Goal: Transaction & Acquisition: Purchase product/service

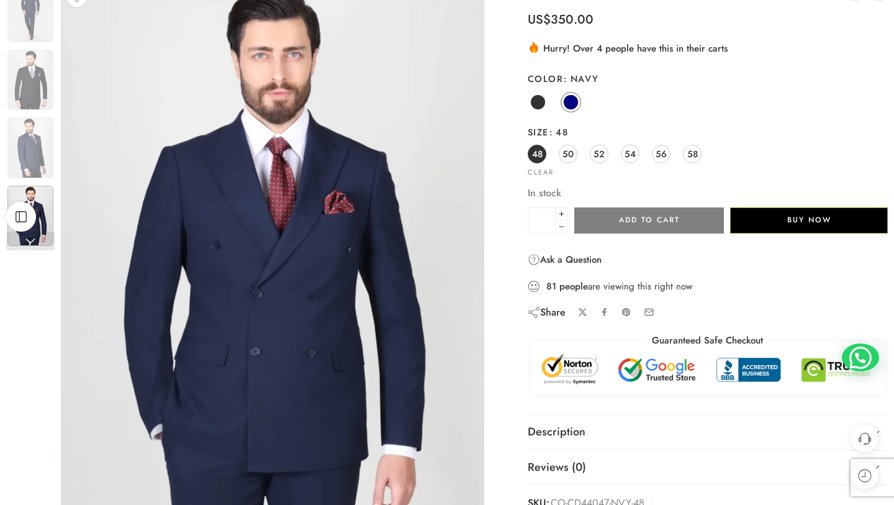
scroll to position [187, 0]
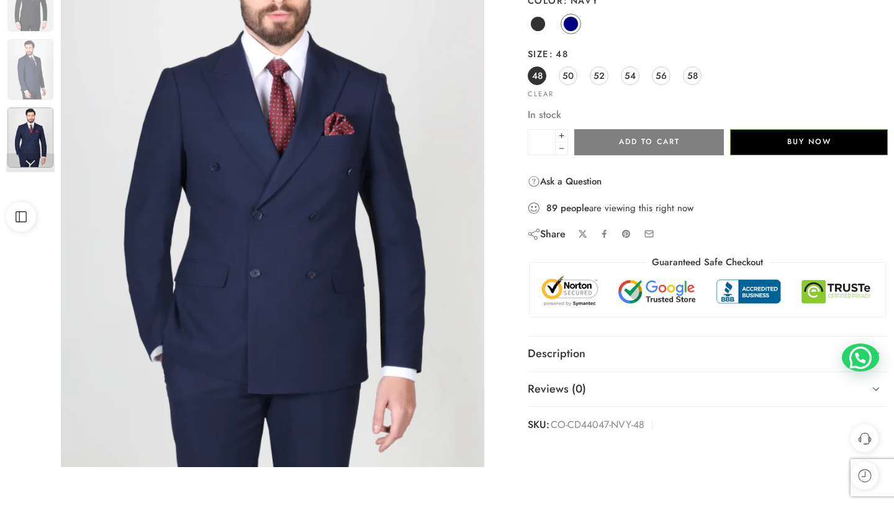
click at [689, 35] on div "[DEMOGRAPHIC_DATA] Navy" at bounding box center [708, 24] width 360 height 24
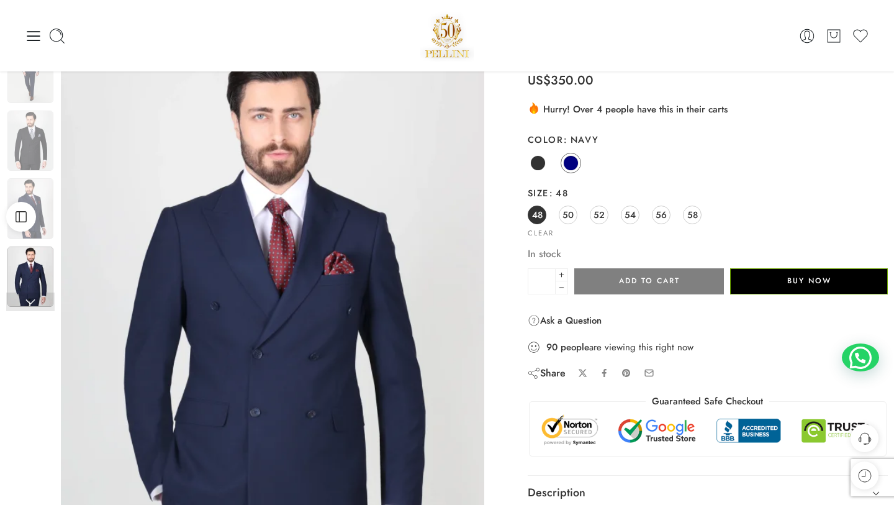
scroll to position [45, 0]
